Goal: Task Accomplishment & Management: Manage account settings

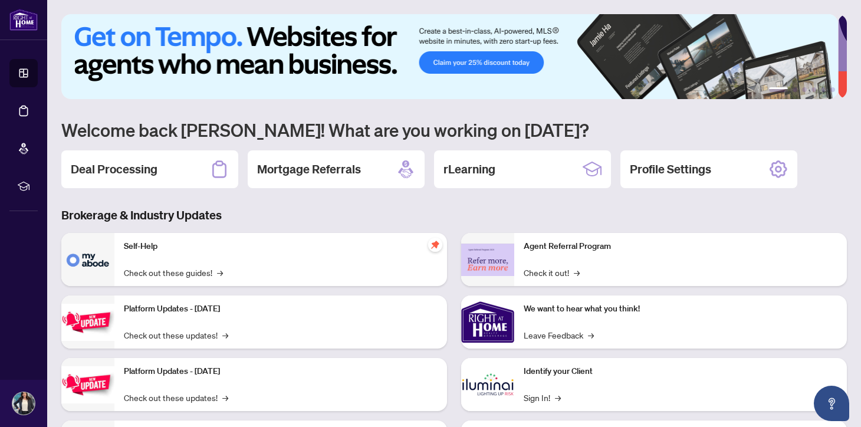
click at [553, 366] on p "Identify your Client" at bounding box center [681, 371] width 314 height 13
click at [524, 395] on link "Sign In! →" at bounding box center [542, 397] width 37 height 13
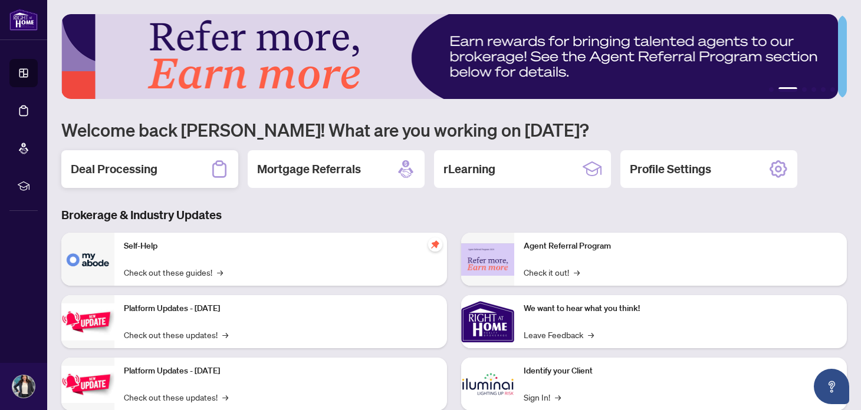
click at [149, 165] on h2 "Deal Processing" at bounding box center [114, 169] width 87 height 17
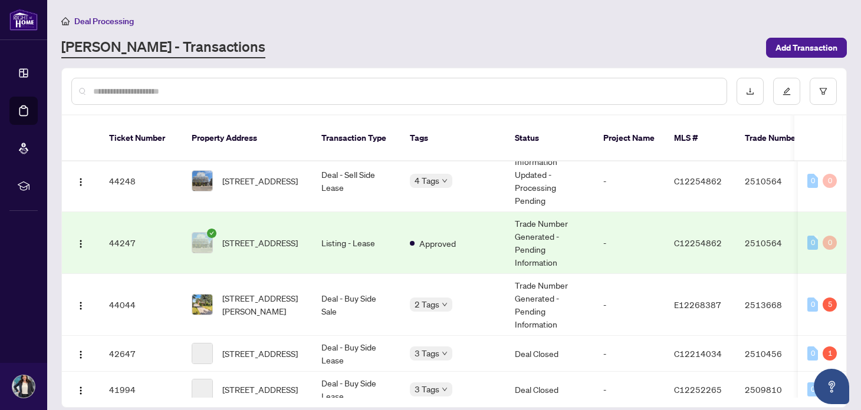
scroll to position [334, 0]
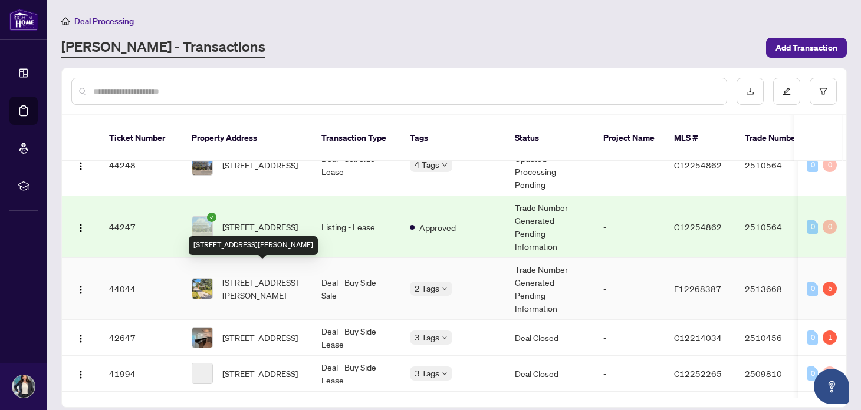
click at [245, 276] on span "[STREET_ADDRESS][PERSON_NAME]" at bounding box center [262, 289] width 80 height 26
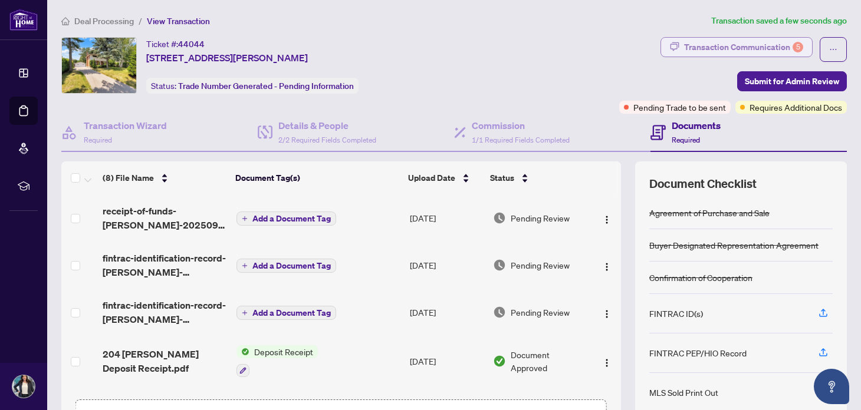
click at [715, 45] on div "Transaction Communication 5" at bounding box center [743, 47] width 119 height 19
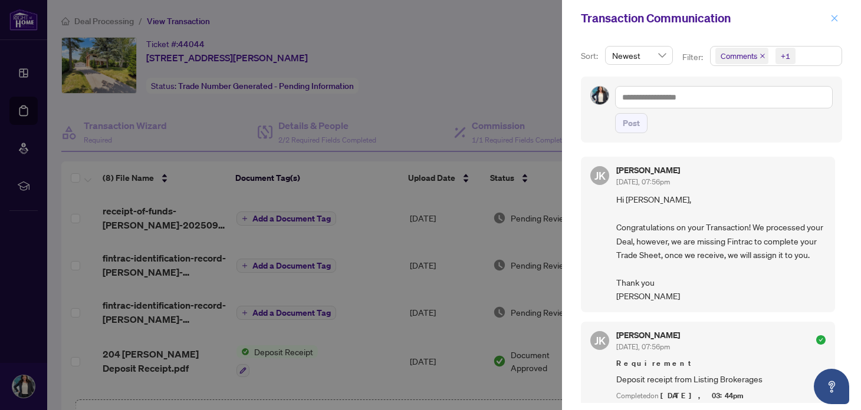
click at [834, 21] on icon "close" at bounding box center [834, 18] width 8 height 8
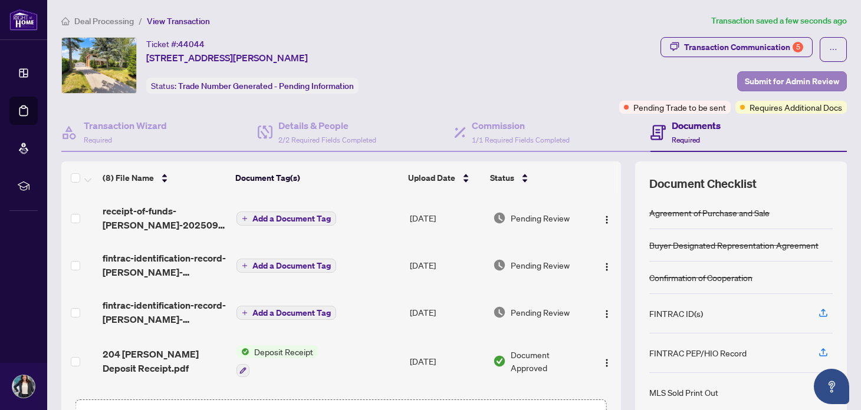
click at [765, 80] on span "Submit for Admin Review" at bounding box center [792, 81] width 94 height 19
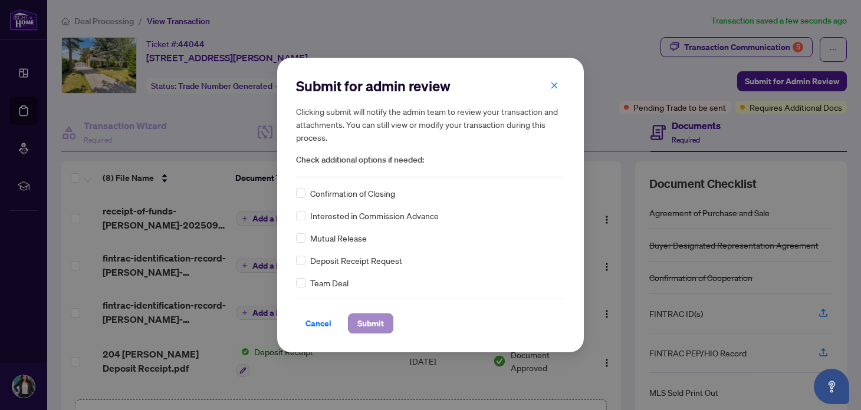
click at [366, 320] on span "Submit" at bounding box center [370, 323] width 27 height 19
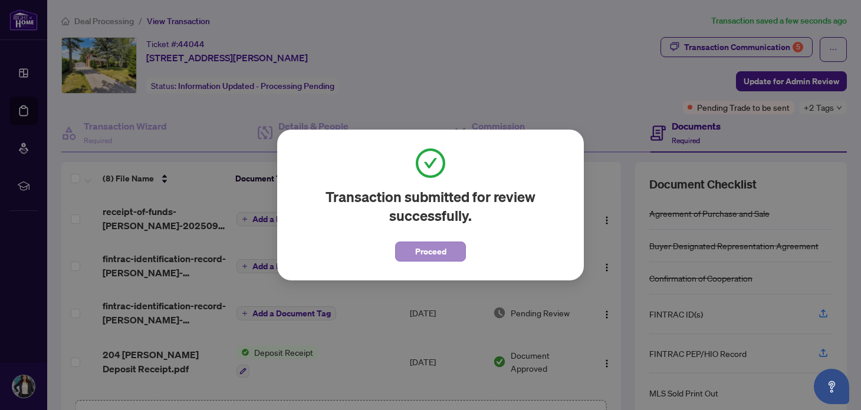
click at [456, 252] on button "Proceed" at bounding box center [430, 252] width 71 height 20
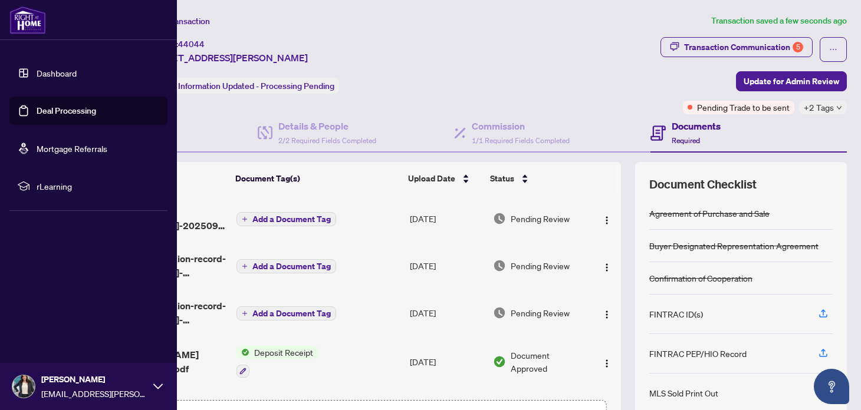
click at [37, 75] on link "Dashboard" at bounding box center [57, 73] width 40 height 11
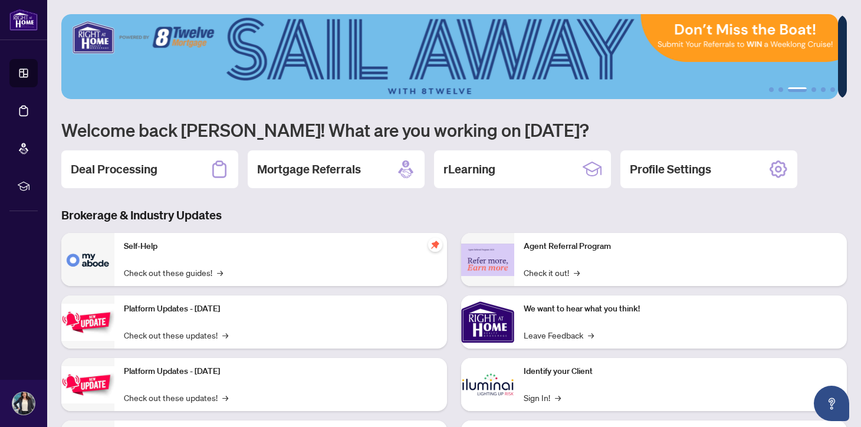
click at [325, 215] on h3 "Brokerage & Industry Updates" at bounding box center [454, 215] width 786 height 17
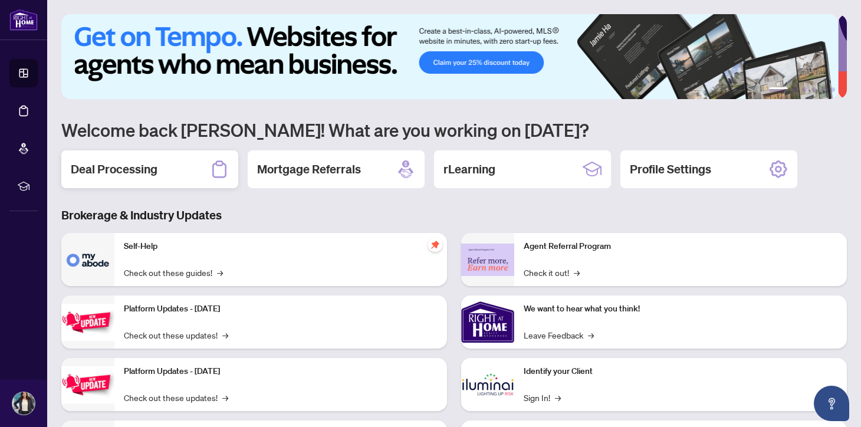
click at [149, 172] on h2 "Deal Processing" at bounding box center [114, 169] width 87 height 17
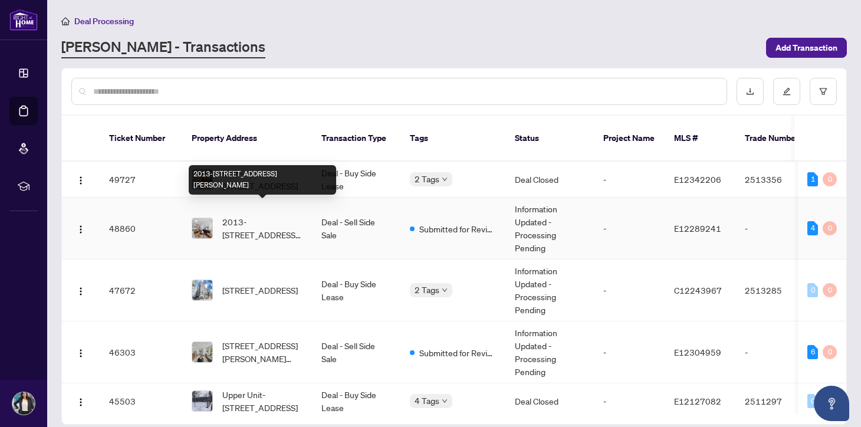
click at [249, 215] on span "2013-[STREET_ADDRESS][PERSON_NAME]" at bounding box center [262, 228] width 80 height 26
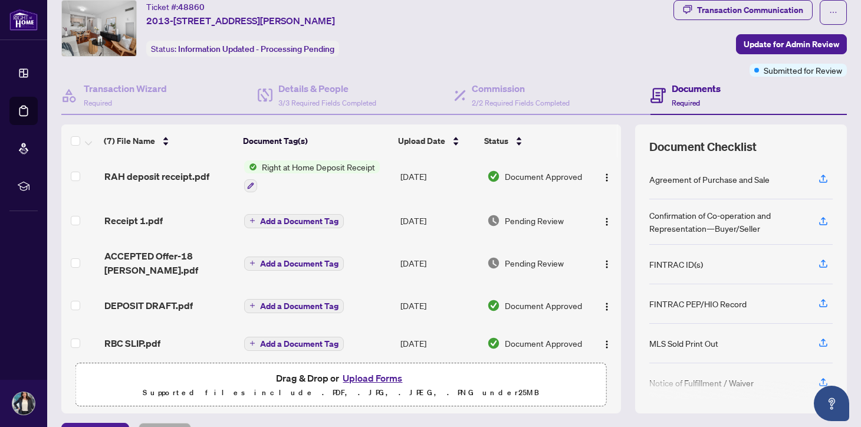
scroll to position [42, 0]
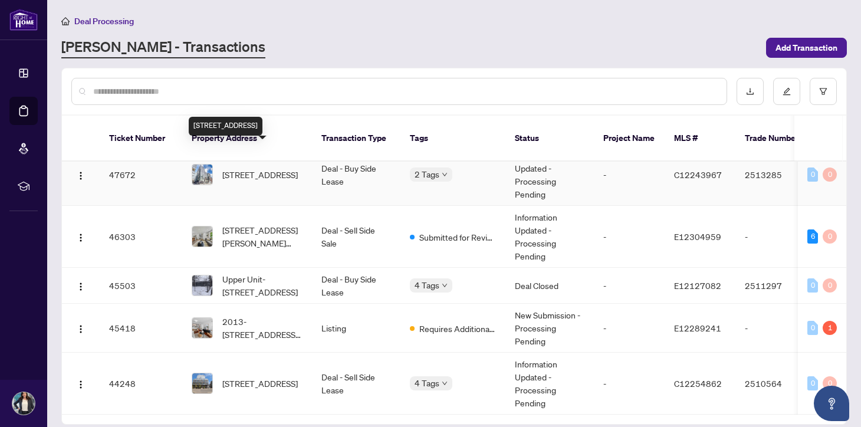
scroll to position [121, 0]
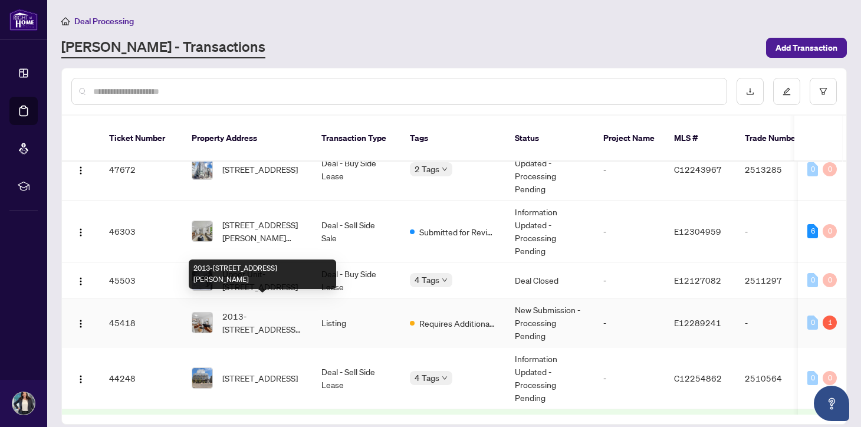
click at [264, 310] on span "2013-[STREET_ADDRESS][PERSON_NAME]" at bounding box center [262, 323] width 80 height 26
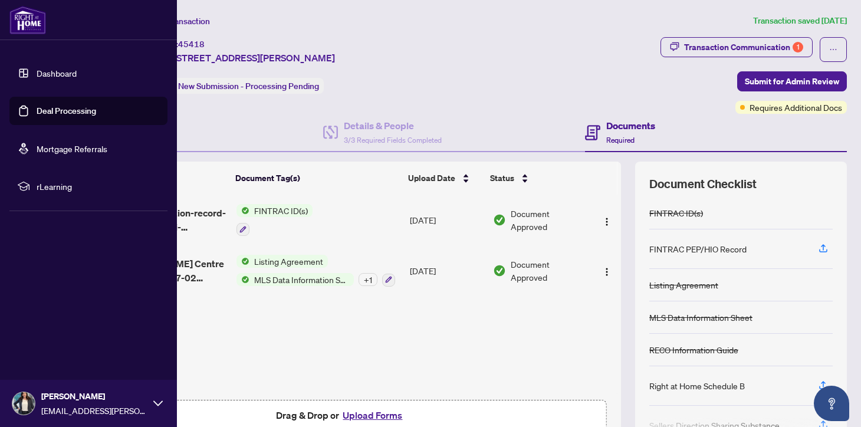
click at [37, 78] on link "Dashboard" at bounding box center [57, 73] width 40 height 11
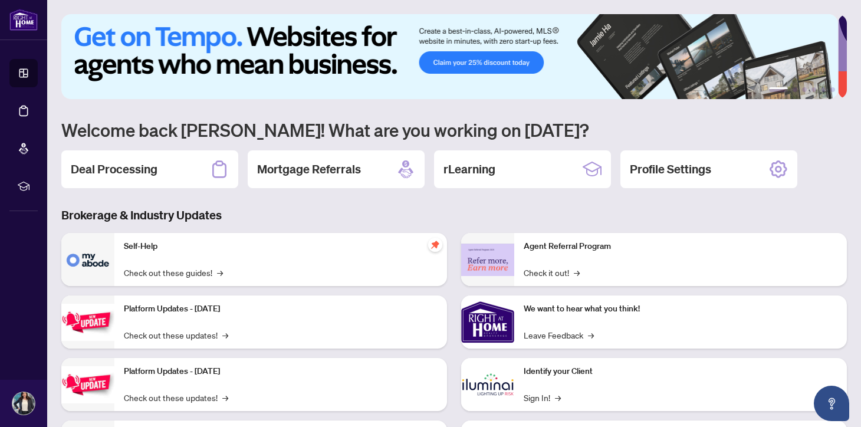
click at [576, 370] on p "Identify your Client" at bounding box center [681, 371] width 314 height 13
click at [535, 401] on link "Sign In! →" at bounding box center [542, 397] width 37 height 13
